Goal: Task Accomplishment & Management: Use online tool/utility

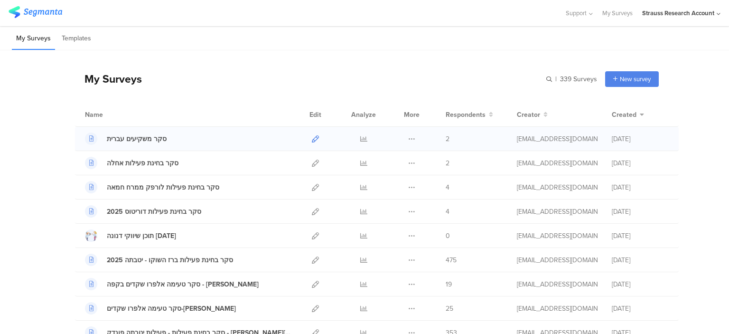
click at [312, 142] on link at bounding box center [315, 139] width 7 height 24
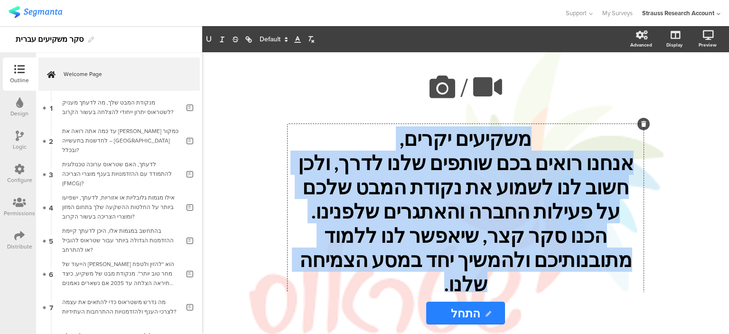
drag, startPoint x: 527, startPoint y: 142, endPoint x: 295, endPoint y: 276, distance: 267.9
click at [293, 278] on div "/ משקיעים יקרים, אנחנו רואים בכם שותפים שלנו לדרך, ולכן חשוב לנו לשמוע את נקודת…" at bounding box center [466, 172] width 380 height 240
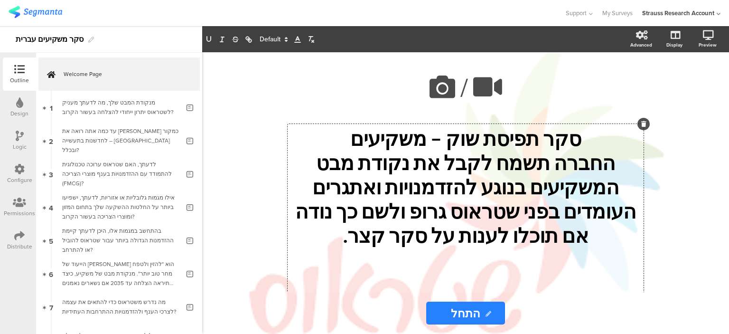
click at [370, 139] on p "סקר תפיסת שוק – משקיעים" at bounding box center [465, 138] width 351 height 24
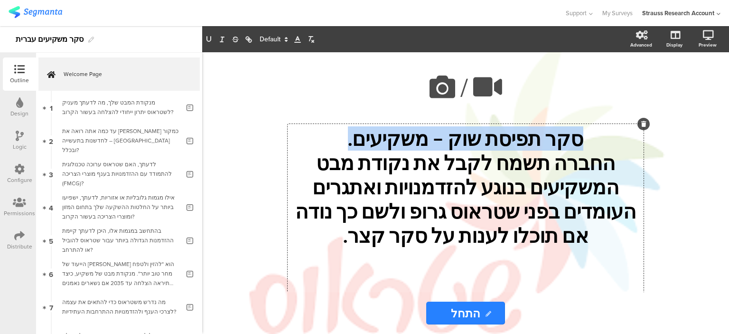
drag, startPoint x: 568, startPoint y: 134, endPoint x: 345, endPoint y: 133, distance: 223.2
click at [345, 133] on p "סקר תפיסת שוק – משקיעים." at bounding box center [465, 138] width 351 height 24
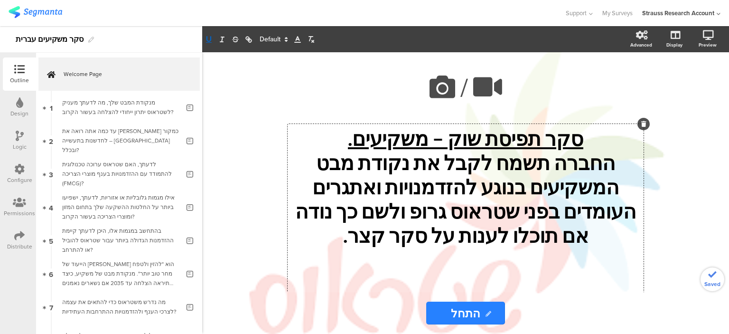
click at [502, 276] on p at bounding box center [465, 283] width 351 height 24
click at [729, 200] on div "/ סקר תפיסת שוק – משקיעים. החברה תשמח לקבל את נקודת מבט המשקיעים בנוגע להזדמנוי…" at bounding box center [465, 193] width 527 height 282
click at [677, 89] on icon at bounding box center [674, 84] width 10 height 9
